Goal: Task Accomplishment & Management: Manage account settings

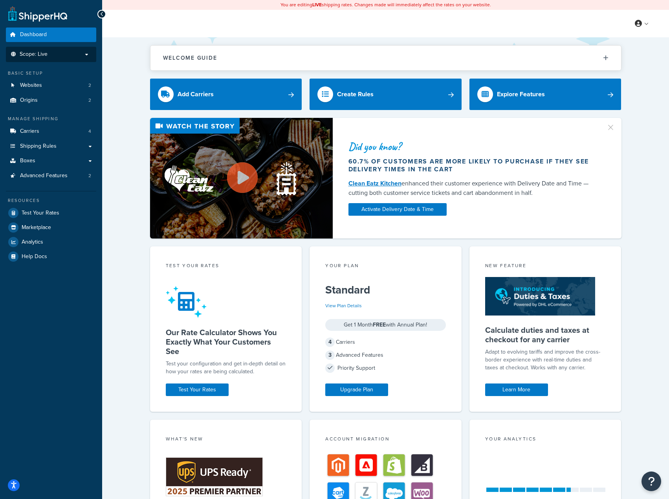
click at [74, 57] on p "Scope: Live" at bounding box center [50, 54] width 83 height 7
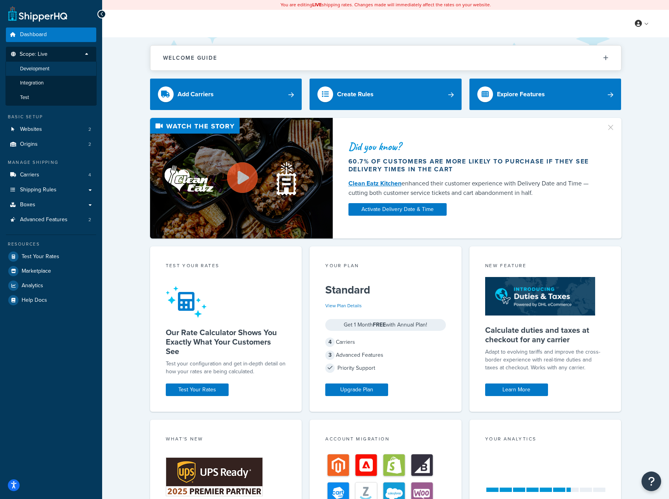
click at [48, 71] on span "Development" at bounding box center [34, 69] width 29 height 7
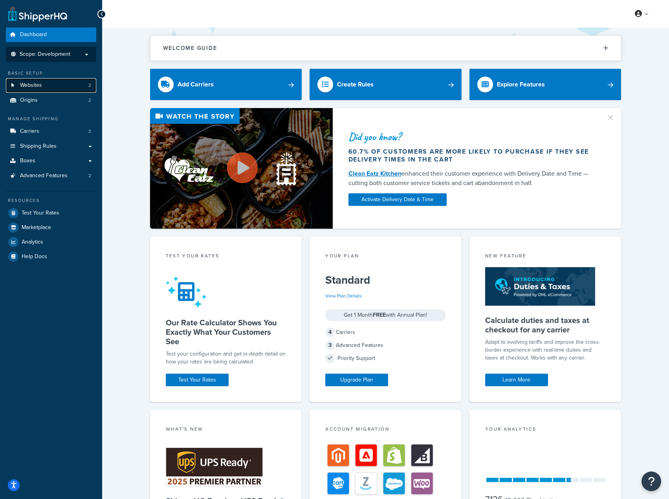
click at [59, 88] on link "Websites 2" at bounding box center [51, 85] width 90 height 15
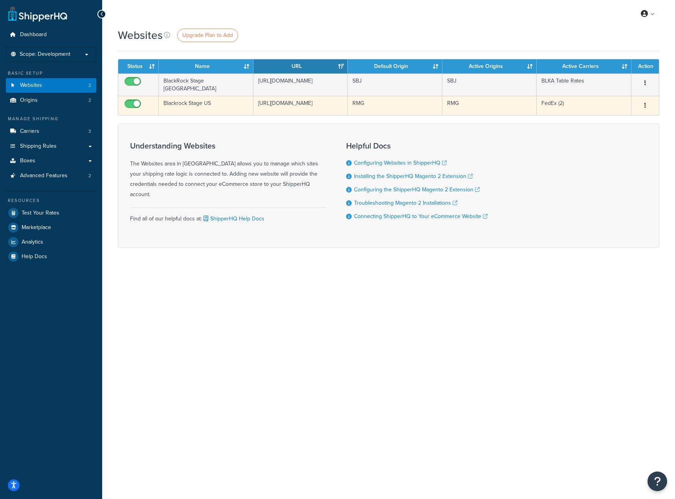
click at [644, 105] on icon "button" at bounding box center [645, 104] width 2 height 5
click at [614, 118] on link "Edit" at bounding box center [613, 121] width 62 height 16
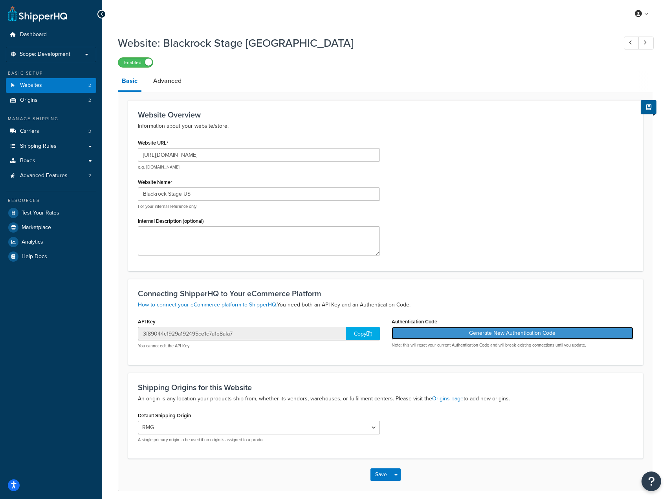
click at [530, 334] on button "Generate New Authentication Code" at bounding box center [512, 333] width 242 height 13
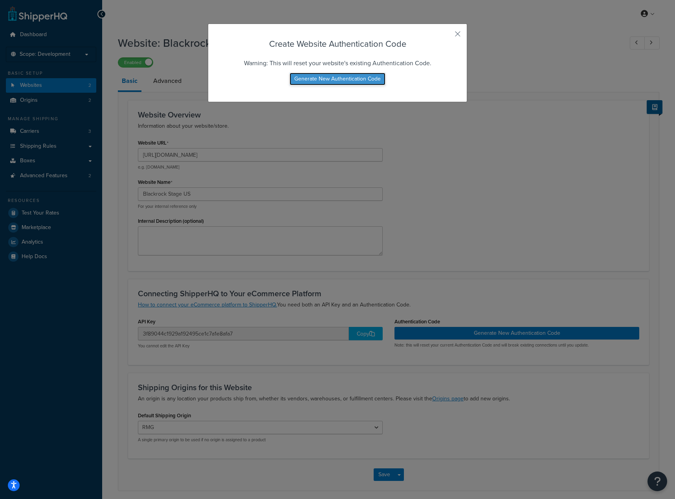
click at [325, 78] on button "Generate New Authentication Code" at bounding box center [337, 79] width 96 height 13
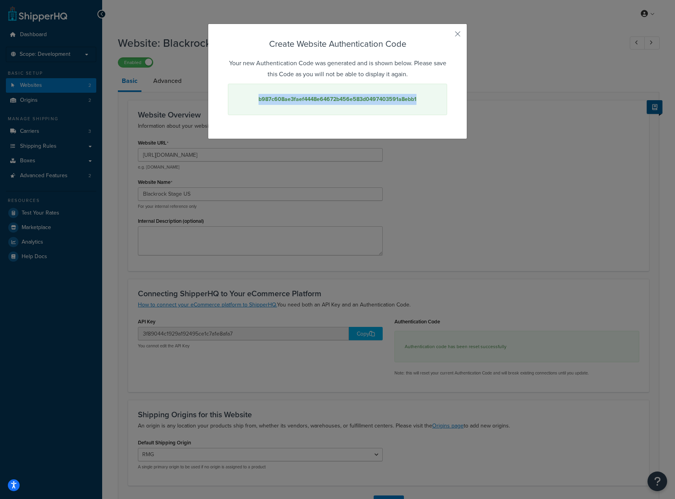
drag, startPoint x: 415, startPoint y: 99, endPoint x: 258, endPoint y: 97, distance: 157.5
click at [258, 97] on div "b987c608ae3faef4448e64672b456e583d0497403591a8ebb1" at bounding box center [337, 99] width 219 height 31
copy strong "b987c608ae3faef4448e64672b456e583d0497403591a8ebb1"
click at [447, 36] on button "button" at bounding box center [446, 37] width 2 height 2
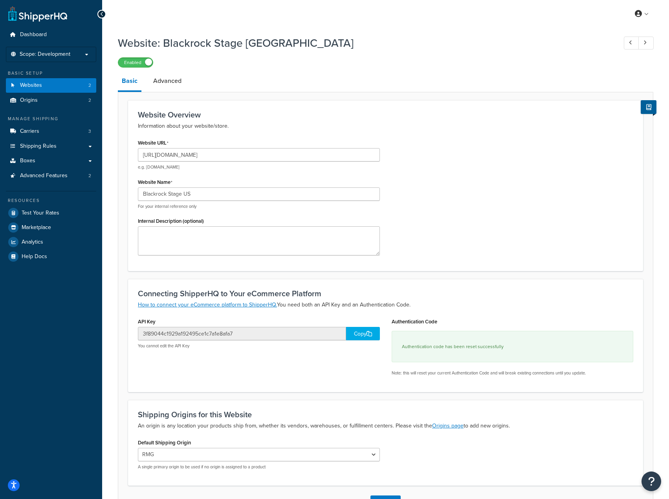
click at [353, 333] on div "Copy" at bounding box center [363, 333] width 34 height 13
click at [55, 89] on link "Websites 2" at bounding box center [51, 85] width 90 height 15
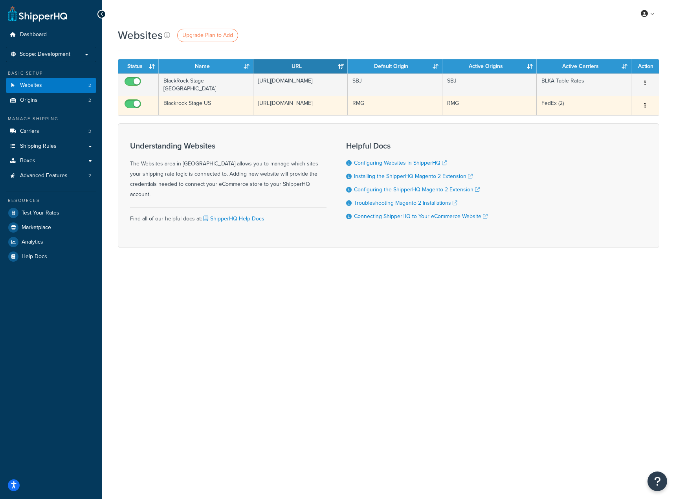
click at [647, 109] on button "button" at bounding box center [644, 105] width 11 height 13
click at [627, 117] on link "Edit" at bounding box center [613, 121] width 62 height 16
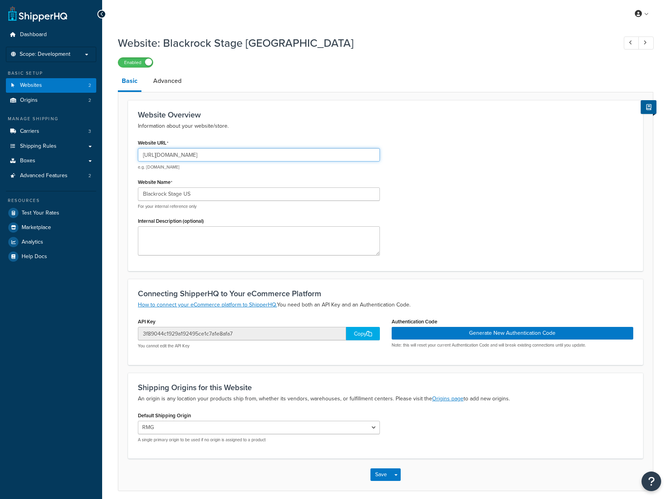
click at [261, 155] on input "[URL][DOMAIN_NAME]" at bounding box center [259, 154] width 242 height 13
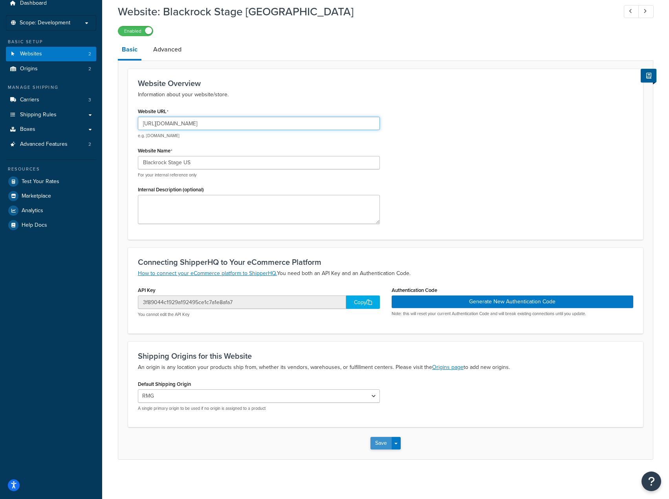
type input "[URL][DOMAIN_NAME]"
click at [382, 442] on button "Save" at bounding box center [380, 443] width 21 height 13
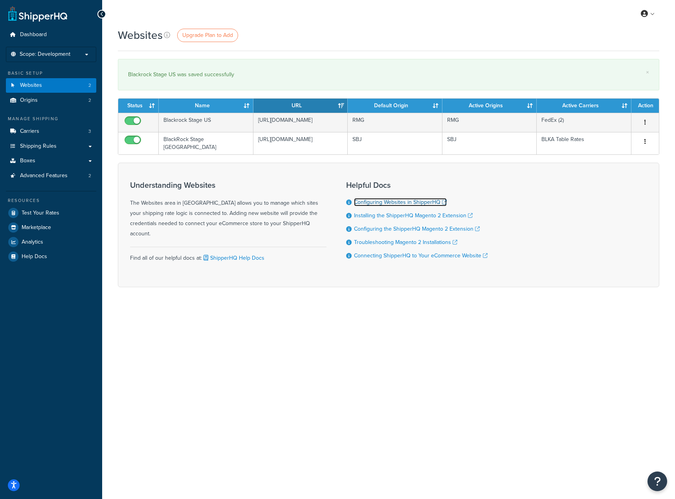
click at [402, 204] on link "Configuring Websites in ShipperHQ" at bounding box center [400, 202] width 93 height 8
click at [76, 48] on li "Scope: Development Live Integration Test" at bounding box center [51, 54] width 90 height 15
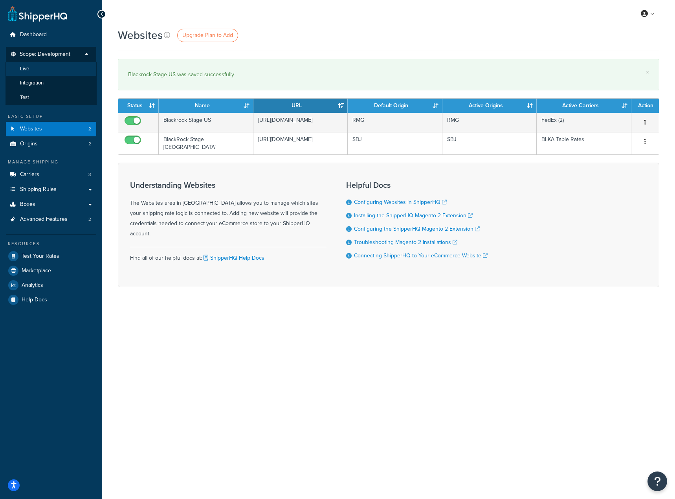
click at [63, 67] on li "Live" at bounding box center [50, 69] width 91 height 15
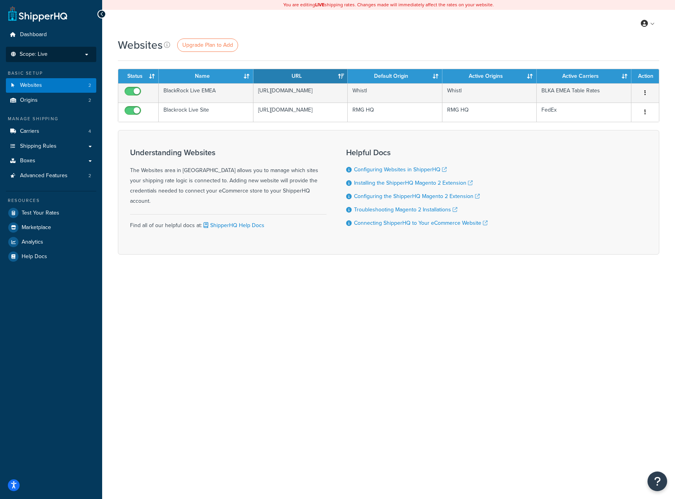
click at [56, 55] on p "Scope: Live" at bounding box center [50, 54] width 83 height 7
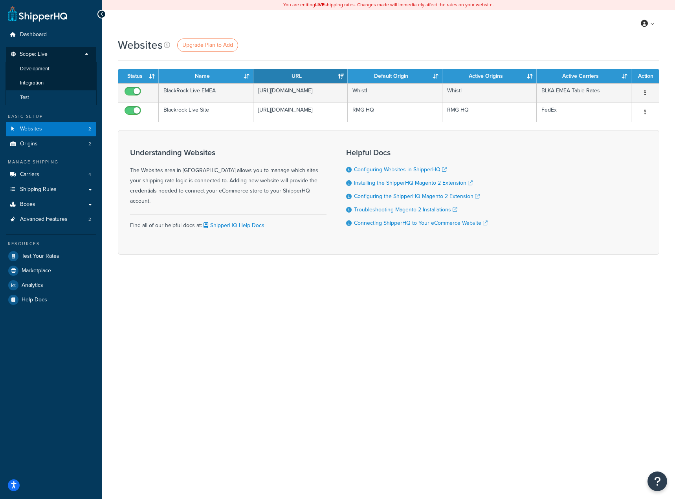
click at [55, 92] on li "Test" at bounding box center [50, 97] width 91 height 15
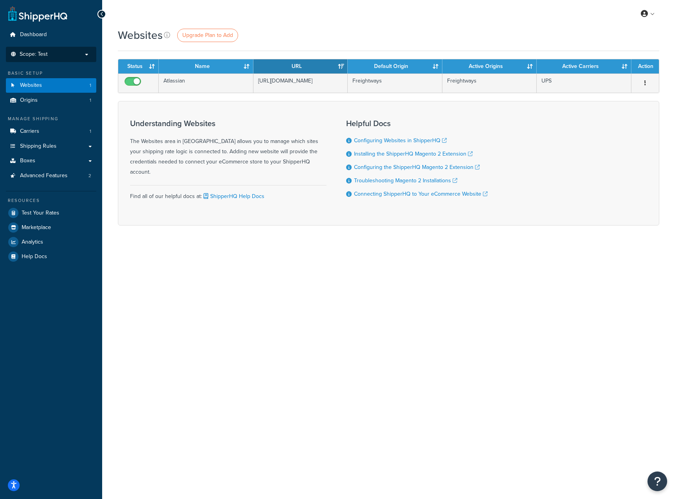
click at [60, 51] on p "Scope: Test" at bounding box center [50, 54] width 83 height 7
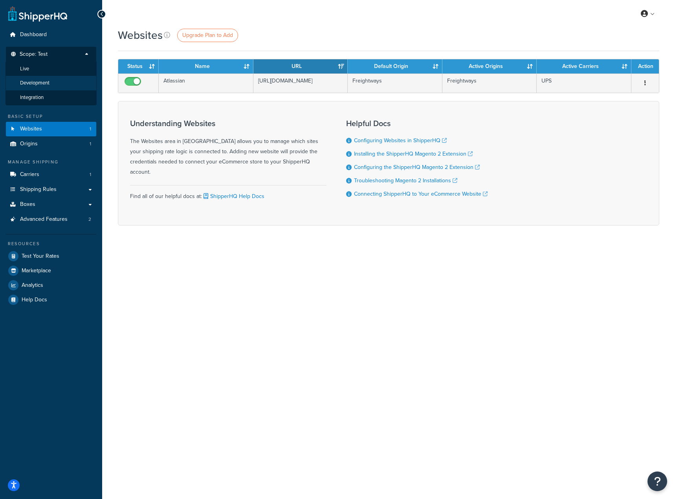
click at [54, 77] on li "Development" at bounding box center [50, 83] width 91 height 15
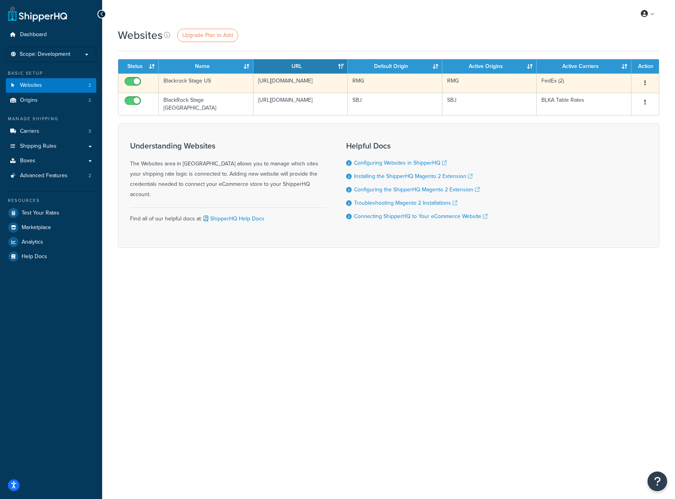
click at [643, 82] on button "button" at bounding box center [644, 83] width 11 height 13
click at [601, 101] on link "Edit" at bounding box center [613, 99] width 62 height 16
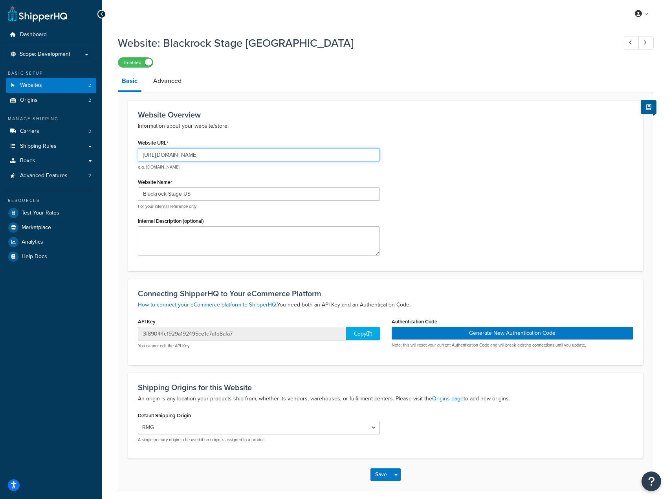
click at [260, 159] on input "[URL][DOMAIN_NAME]" at bounding box center [259, 154] width 242 height 13
type input "[URL][DOMAIN_NAME]"
click at [377, 476] on button "Save" at bounding box center [380, 474] width 21 height 13
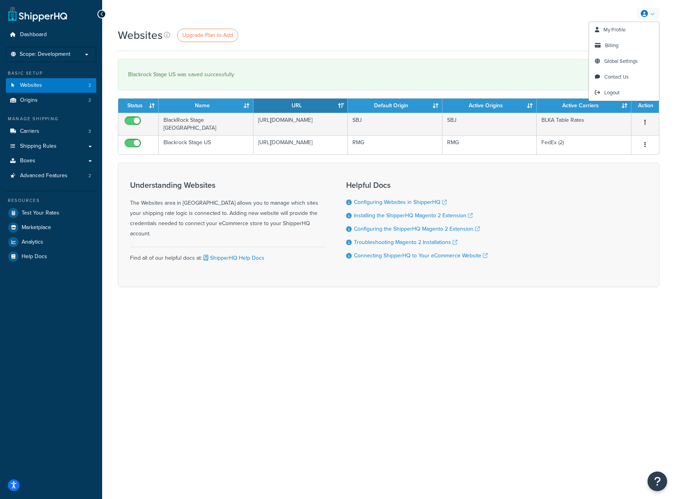
click at [647, 11] on icon at bounding box center [643, 13] width 7 height 7
click at [549, 13] on div "My Profile Billing Global Settings Contact Us Logout" at bounding box center [388, 13] width 572 height 27
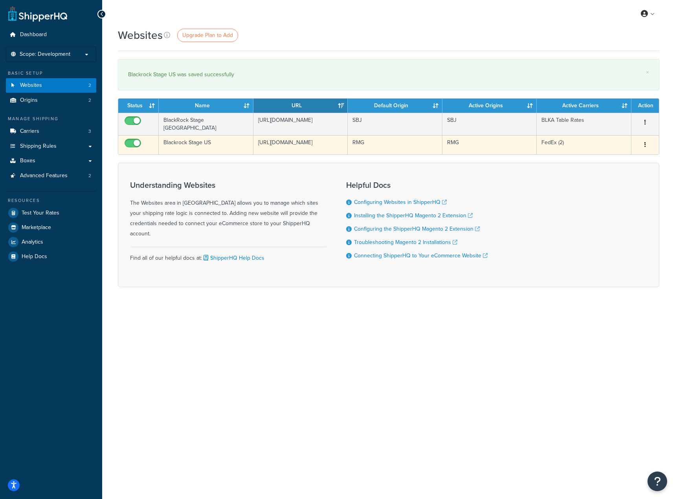
click at [645, 146] on icon "button" at bounding box center [645, 144] width 2 height 5
click at [631, 161] on link "Edit" at bounding box center [613, 160] width 62 height 16
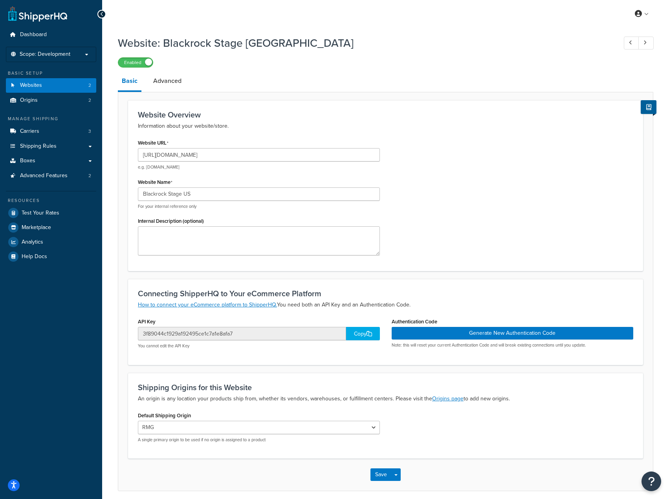
click at [355, 336] on div "Copy" at bounding box center [363, 333] width 34 height 13
